Goal: Transaction & Acquisition: Book appointment/travel/reservation

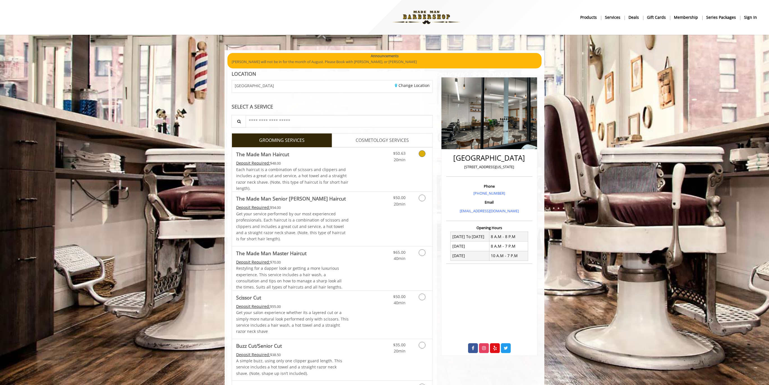
click at [421, 158] on link "Grooming services" at bounding box center [421, 154] width 14 height 15
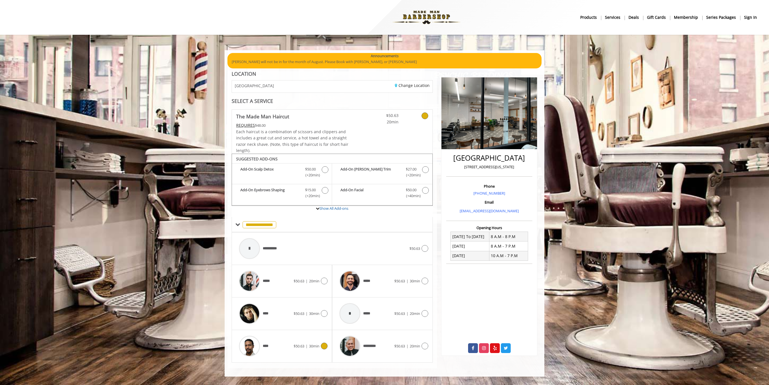
click at [314, 345] on span "30min" at bounding box center [314, 345] width 10 height 5
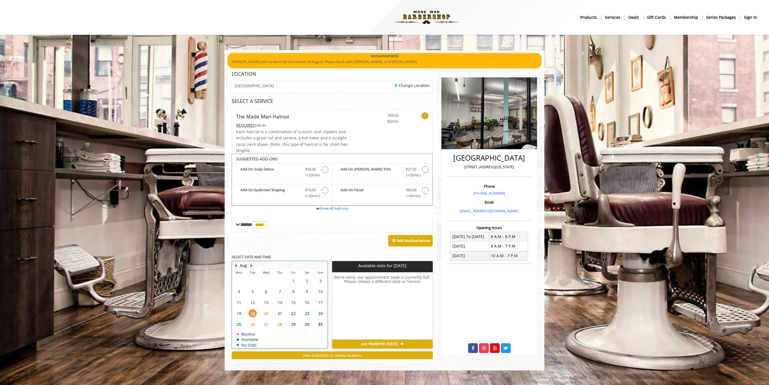
click at [281, 339] on table "Mon Tue Wed Thu Fri Sat Sun 28 29 30 31 1 2 3 4 5 6 7 8 9 10 11 12 13 14 15 16 …" at bounding box center [279, 309] width 95 height 78
click at [280, 313] on span "21" at bounding box center [280, 313] width 8 height 8
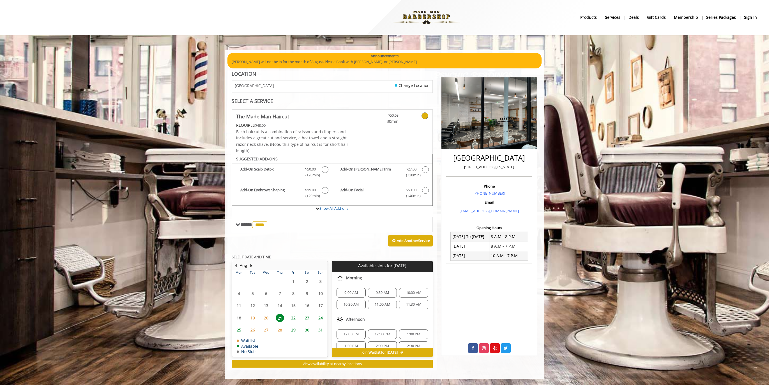
click at [418, 305] on span "11:30 AM" at bounding box center [413, 304] width 15 height 4
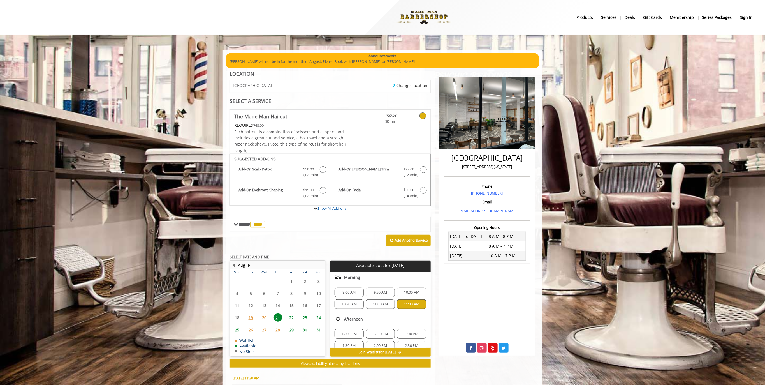
click at [324, 207] on link "Show All Add-ons" at bounding box center [332, 208] width 29 height 5
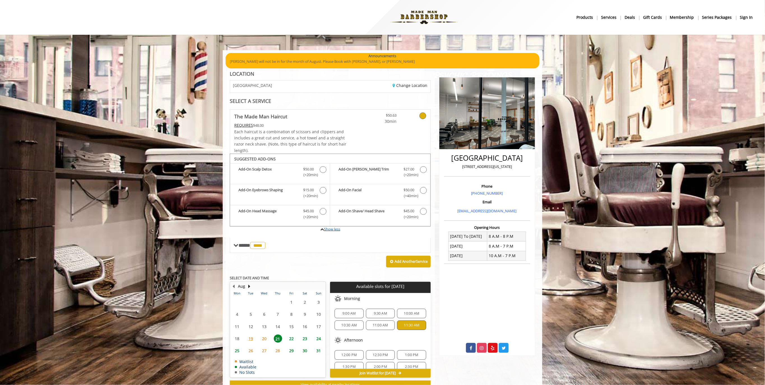
click at [333, 229] on link "Show less" at bounding box center [332, 228] width 16 height 5
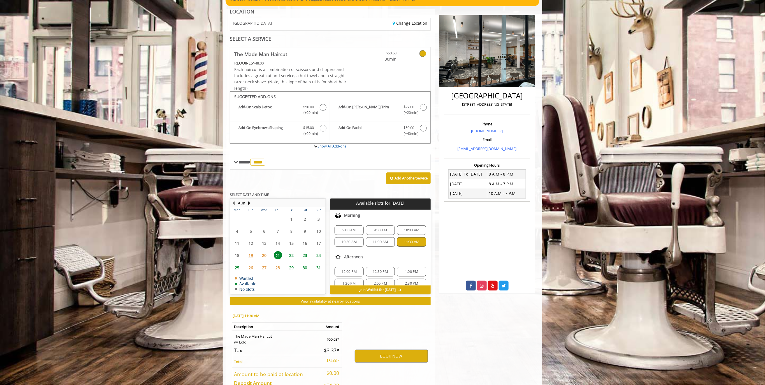
scroll to position [100, 0]
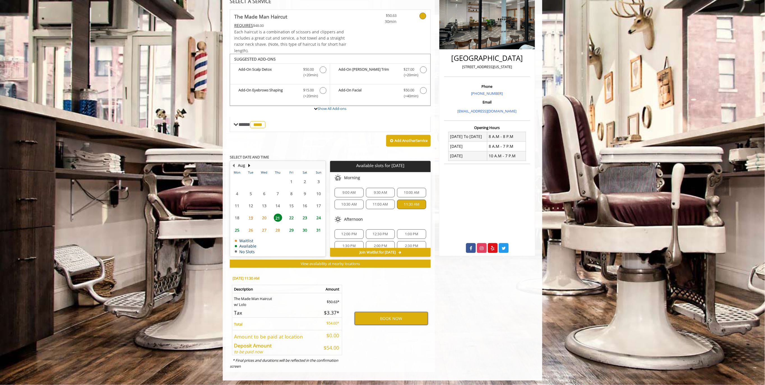
click at [396, 319] on button "BOOK NOW" at bounding box center [391, 318] width 73 height 13
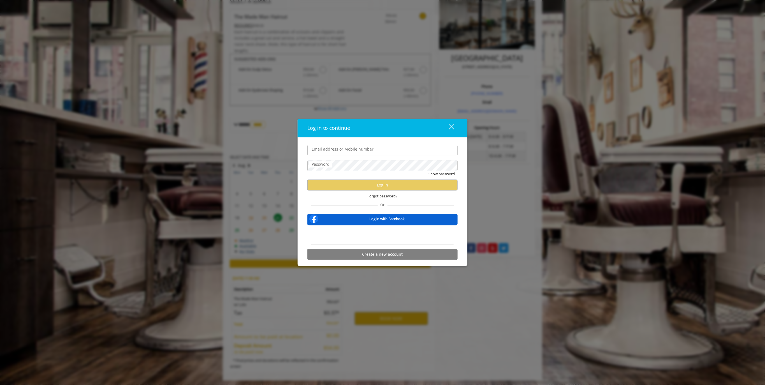
click at [369, 149] on input "Email address or Mobile number" at bounding box center [382, 150] width 150 height 11
type input "**********"
click at [429, 171] on button "Show password" at bounding box center [442, 174] width 26 height 6
click at [371, 185] on button "Log in" at bounding box center [382, 185] width 150 height 11
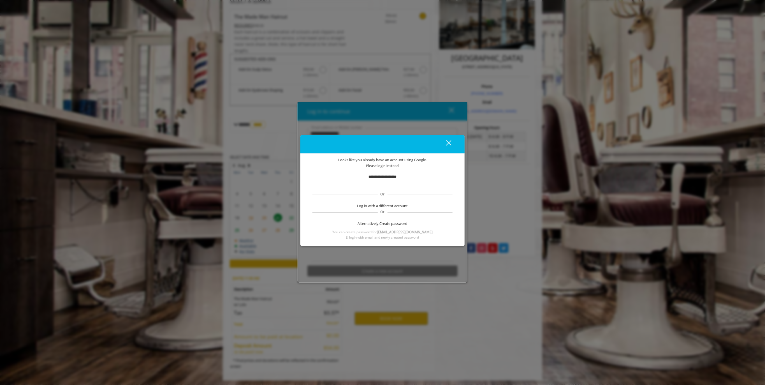
click at [388, 177] on b "**********" at bounding box center [383, 177] width 28 height 4
click at [450, 142] on div "close" at bounding box center [445, 144] width 11 height 8
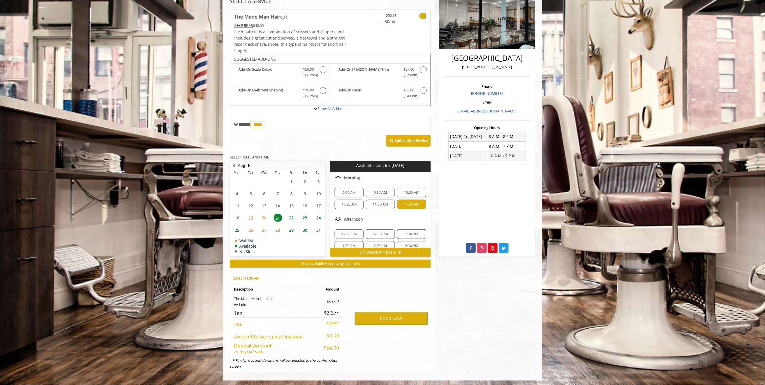
click at [524, 291] on div "[GEOGRAPHIC_DATA] [STREET_ADDRESS][US_STATE] Phone [PHONE_NUMBER] Email [EMAIL_…" at bounding box center [487, 171] width 105 height 400
click at [380, 316] on button "BOOK NOW" at bounding box center [391, 318] width 73 height 13
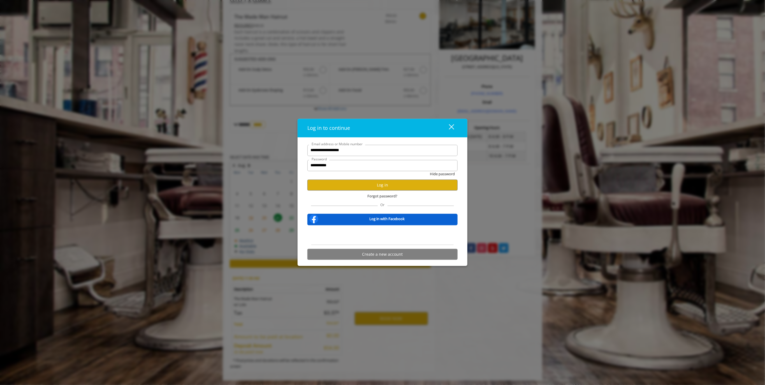
click at [471, 299] on div "**********" at bounding box center [382, 192] width 765 height 385
click at [454, 125] on button "close" at bounding box center [448, 127] width 19 height 11
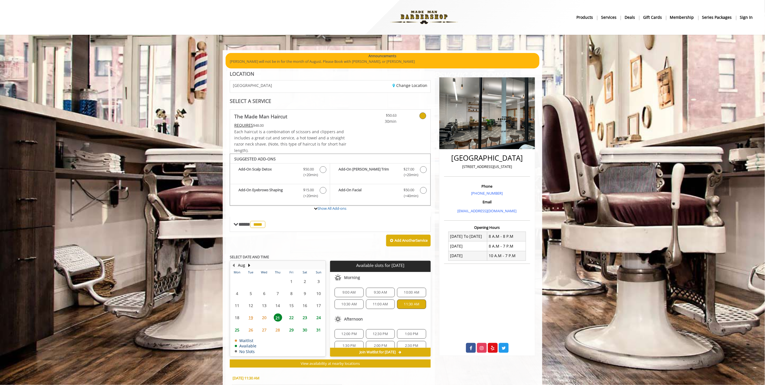
click at [455, 205] on div "Phone [PHONE_NUMBER] Email [EMAIL_ADDRESS][DOMAIN_NAME]" at bounding box center [487, 200] width 86 height 39
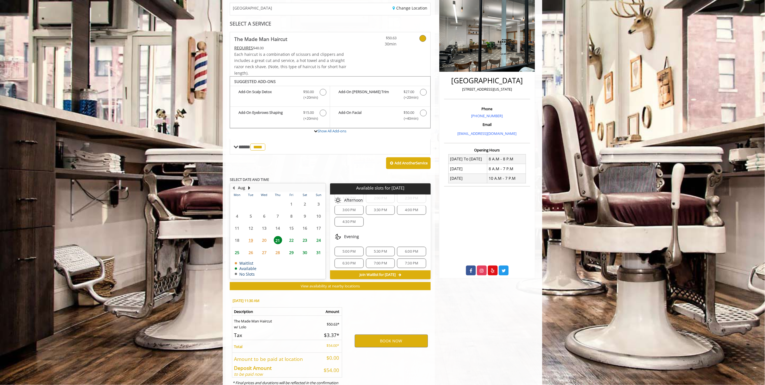
scroll to position [71, 0]
click at [264, 242] on span "20" at bounding box center [264, 240] width 8 height 8
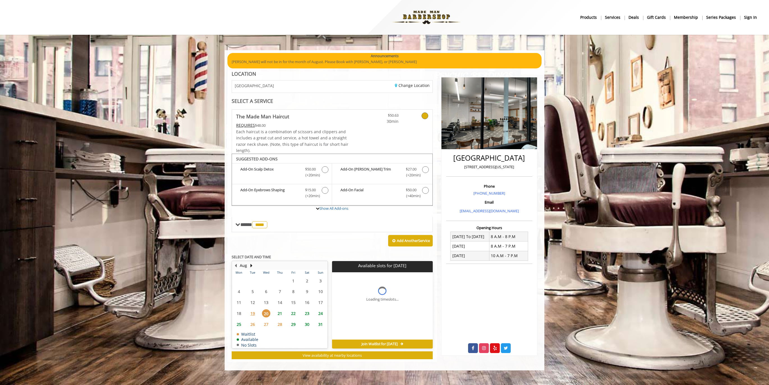
scroll to position [0, 0]
click at [281, 314] on span "21" at bounding box center [280, 313] width 8 height 8
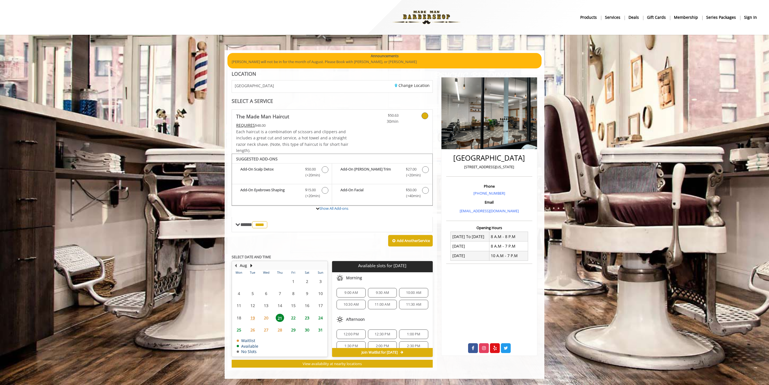
click at [410, 305] on span "11:30 AM" at bounding box center [413, 304] width 15 height 4
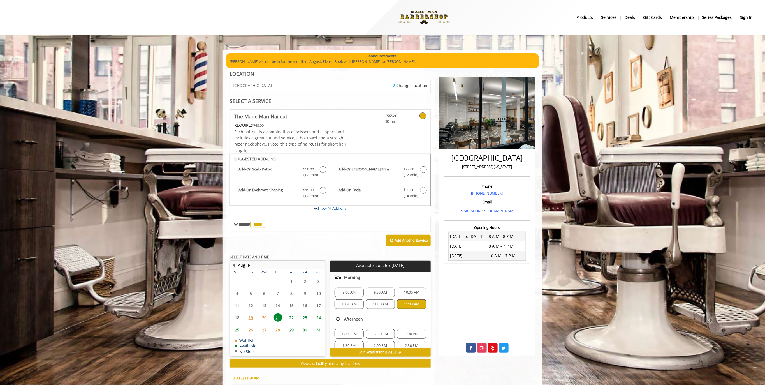
click at [308, 246] on div "Add Another Service" at bounding box center [330, 240] width 201 height 17
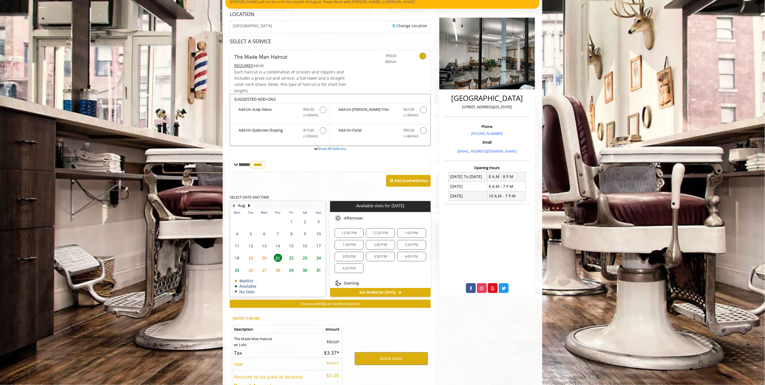
scroll to position [66, 0]
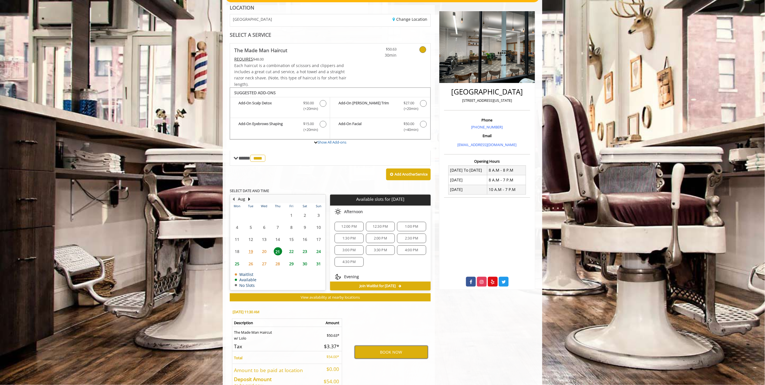
click at [379, 349] on button "BOOK NOW" at bounding box center [391, 352] width 73 height 13
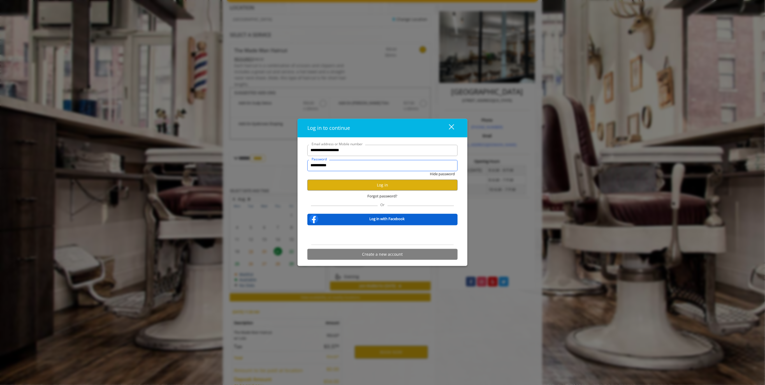
click at [343, 169] on input "**********" at bounding box center [382, 165] width 150 height 11
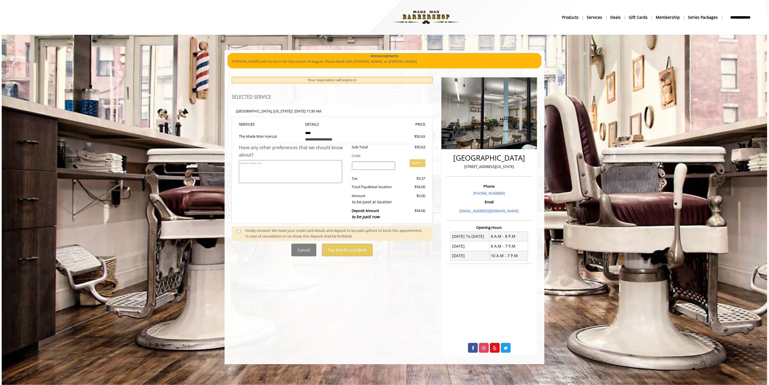
scroll to position [0, 0]
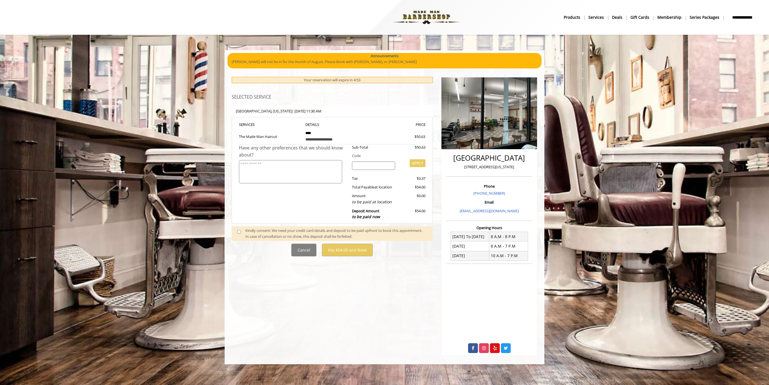
click at [316, 207] on div "Have any other preferences that we should know about?" at bounding box center [293, 183] width 109 height 78
click at [238, 228] on span at bounding box center [241, 234] width 17 height 12
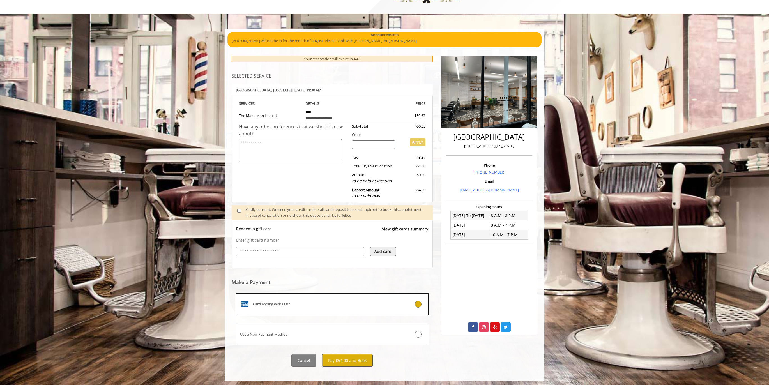
scroll to position [22, 0]
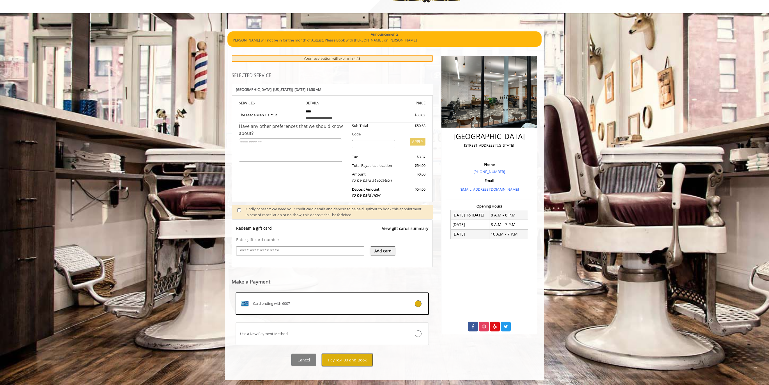
click at [355, 360] on button "Pay $54.00 and Book" at bounding box center [347, 359] width 51 height 13
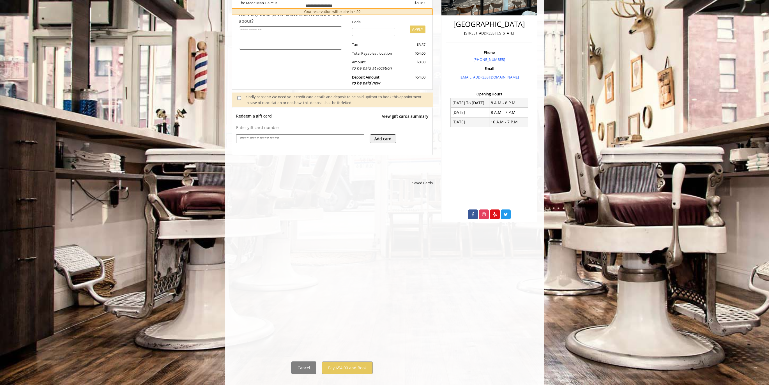
scroll to position [142, 0]
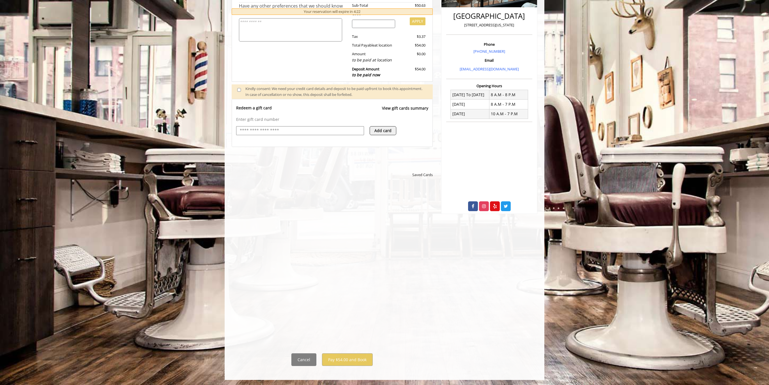
click at [421, 274] on div "**********" at bounding box center [332, 245] width 189 height 112
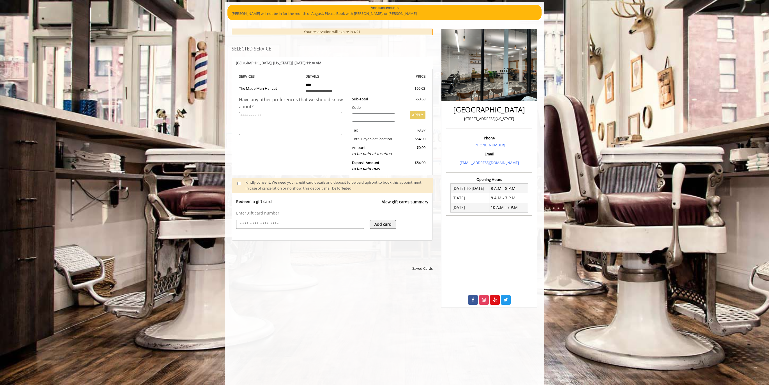
scroll to position [0, 0]
